Goal: Check status: Check status

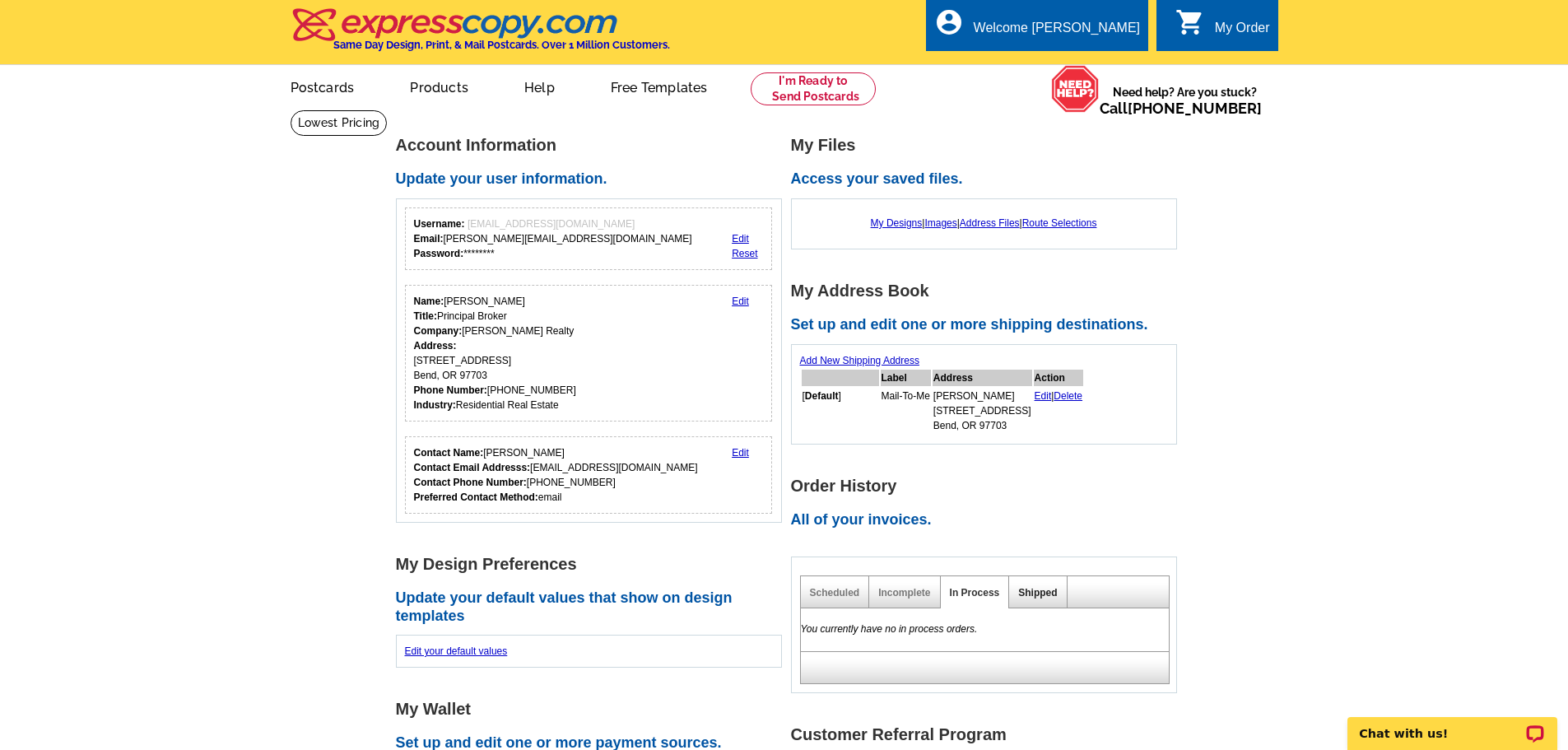
click at [1035, 598] on link "Shipped" at bounding box center [1037, 593] width 38 height 11
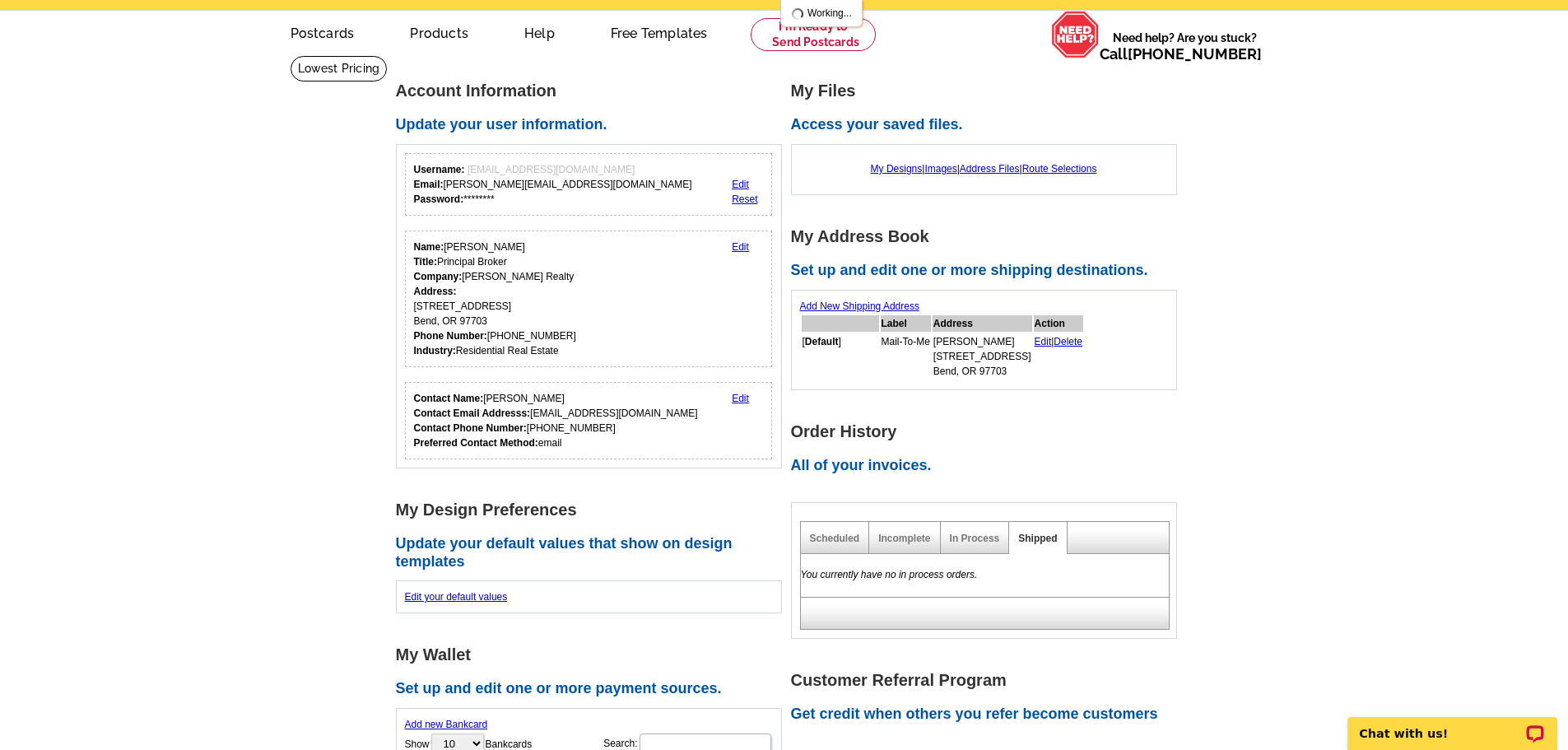
scroll to position [82, 0]
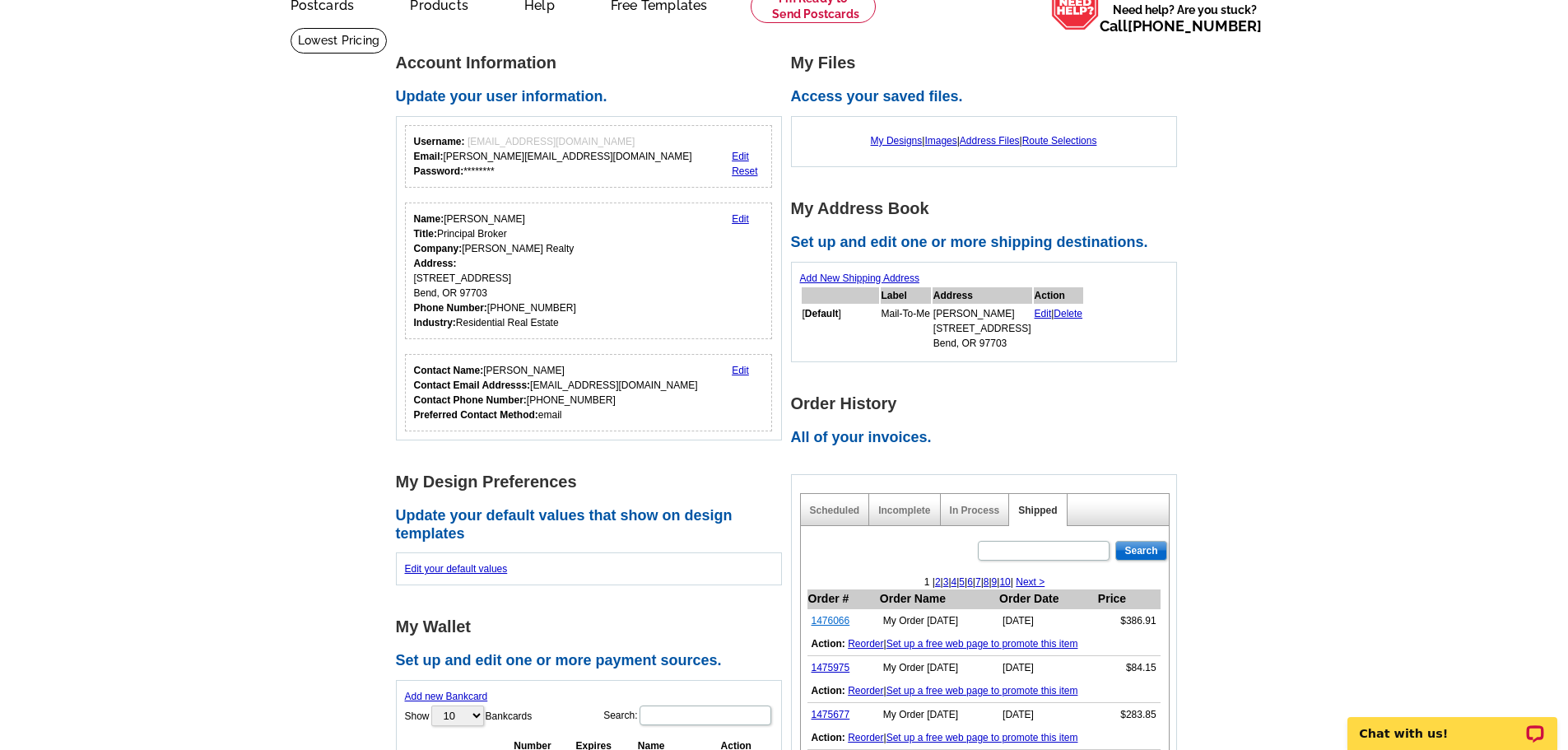
click at [822, 625] on link "1476066" at bounding box center [831, 621] width 38 height 11
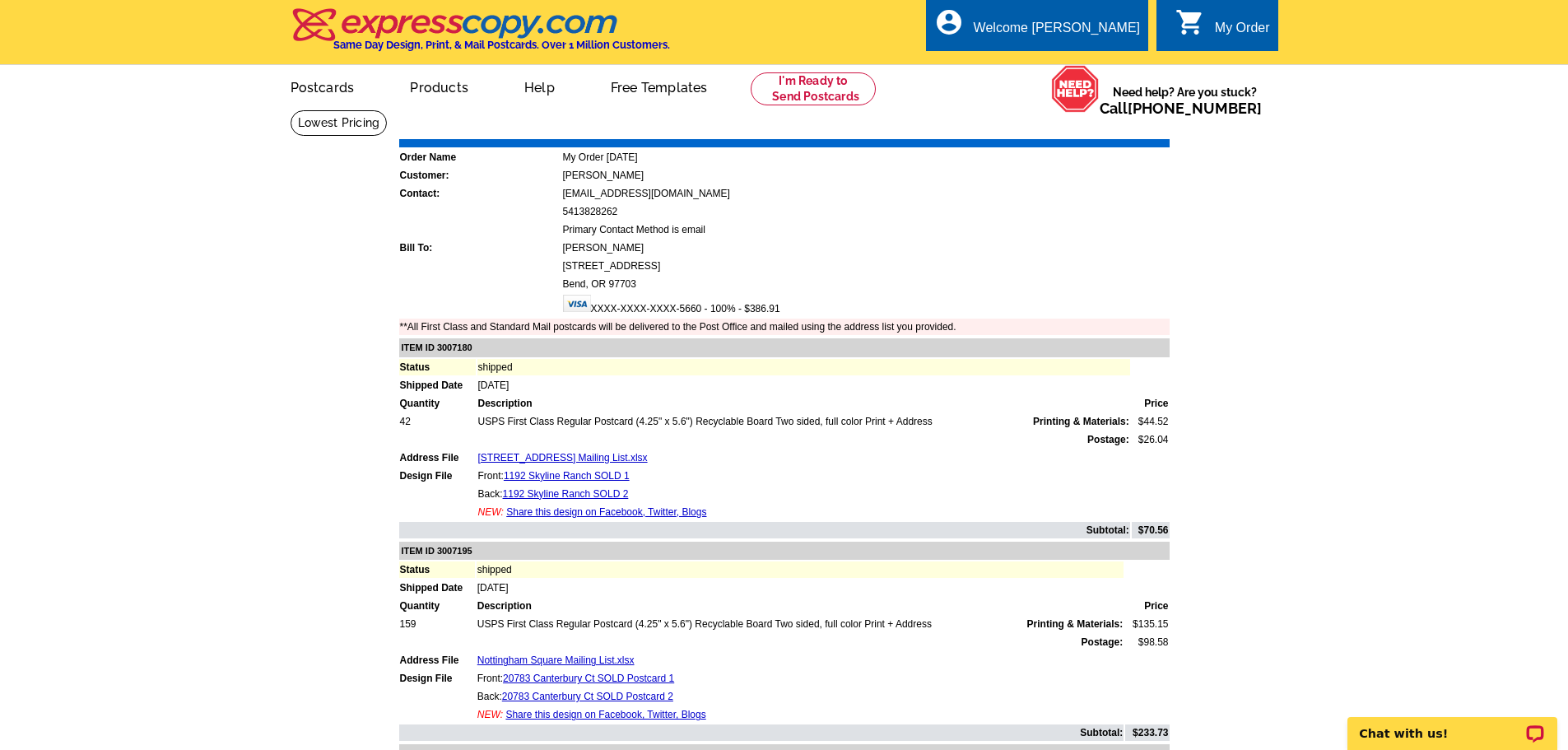
click at [1129, 122] on link "Print Invoice" at bounding box center [1128, 127] width 86 height 14
